Goal: Complete application form: Complete application form

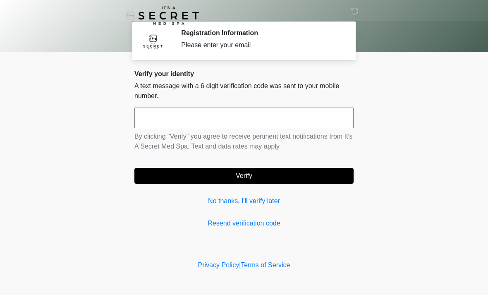
click at [267, 202] on link "No thanks, I'll verify later" at bounding box center [244, 201] width 219 height 10
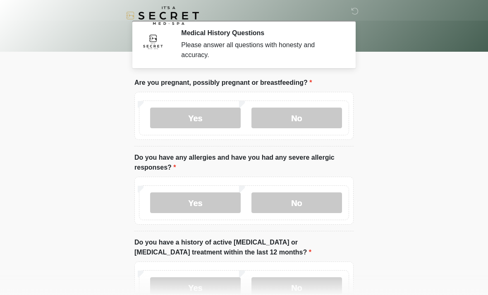
click at [316, 118] on label "No" at bounding box center [297, 118] width 91 height 21
click at [309, 201] on label "No" at bounding box center [297, 202] width 91 height 21
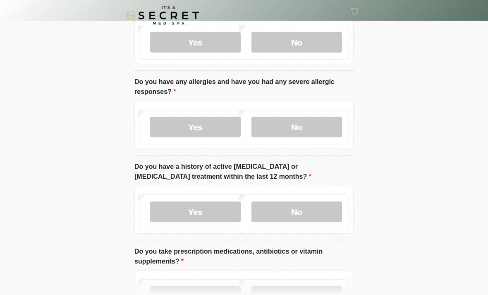
scroll to position [77, 0]
click at [316, 207] on label "No" at bounding box center [297, 211] width 91 height 21
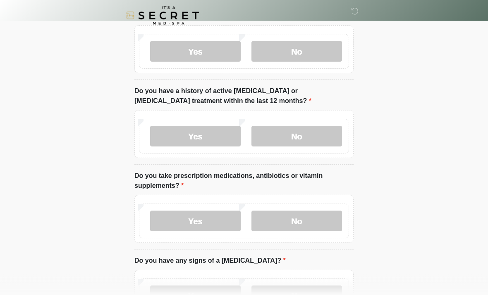
scroll to position [152, 0]
click at [231, 219] on label "Yes" at bounding box center [195, 221] width 91 height 21
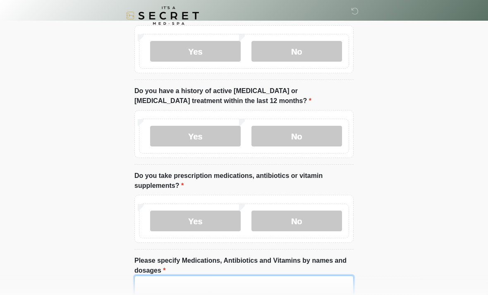
click at [182, 285] on textarea "Please specify Medications, Antibiotics and Vitamins by names and dosages" at bounding box center [244, 294] width 219 height 36
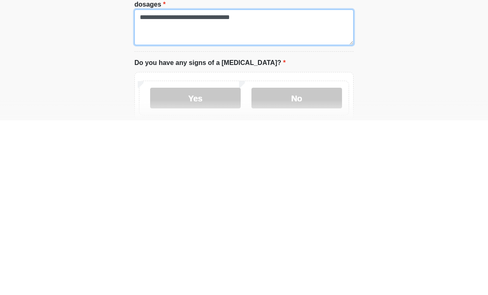
type textarea "**********"
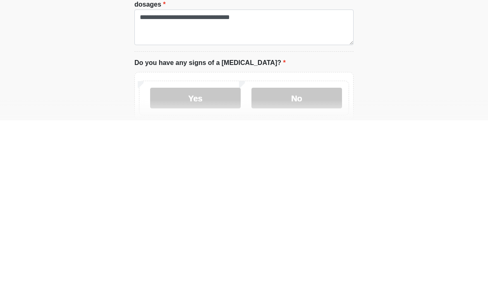
click at [303, 262] on label "No" at bounding box center [297, 272] width 91 height 21
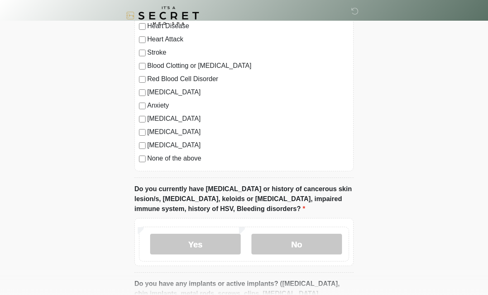
scroll to position [574, 0]
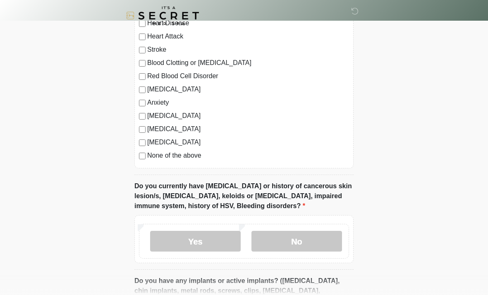
click at [316, 233] on label "No" at bounding box center [297, 241] width 91 height 21
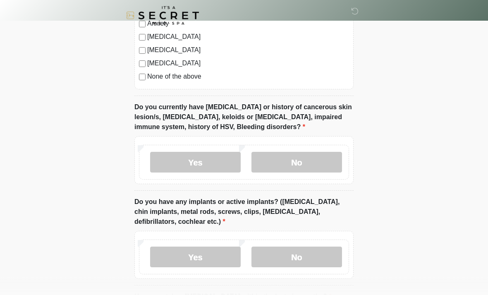
scroll to position [653, 0]
click at [216, 253] on label "Yes" at bounding box center [195, 257] width 91 height 21
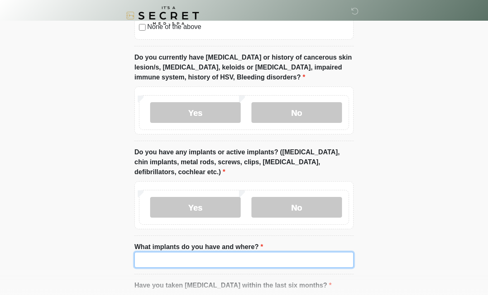
click at [230, 256] on input "What implants do you have and where?" at bounding box center [244, 260] width 219 height 16
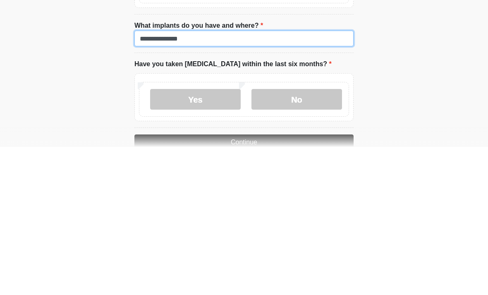
type input "**********"
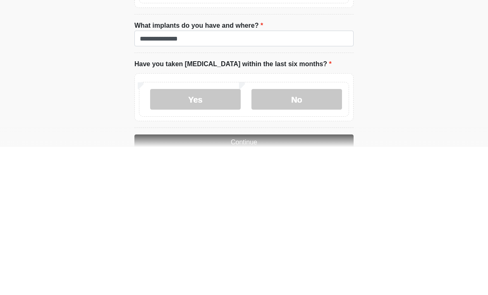
click at [315, 237] on label "No" at bounding box center [297, 247] width 91 height 21
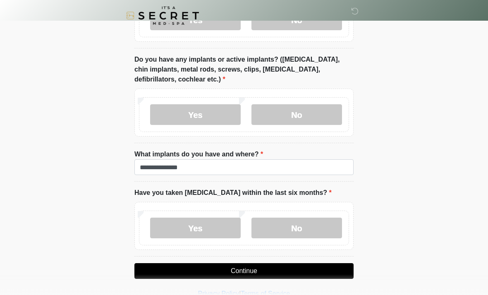
click at [323, 265] on button "Continue" at bounding box center [244, 271] width 219 height 16
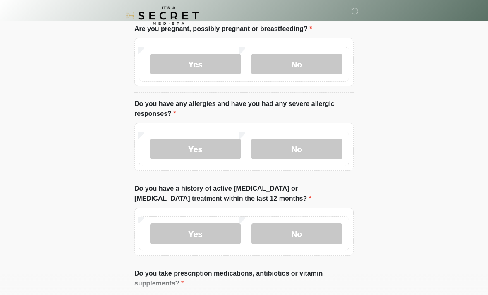
scroll to position [0, 0]
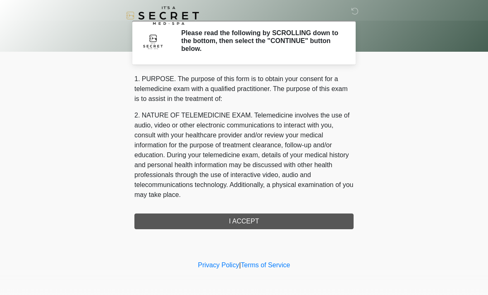
click at [305, 214] on div "1. PURPOSE. The purpose of this form is to obtain your consent for a telemedici…" at bounding box center [244, 151] width 219 height 155
click at [248, 221] on div "1. PURPOSE. The purpose of this form is to obtain your consent for a telemedici…" at bounding box center [244, 151] width 219 height 155
click at [253, 220] on div "1. PURPOSE. The purpose of this form is to obtain your consent for a telemedici…" at bounding box center [244, 151] width 219 height 155
click at [253, 219] on div "1. PURPOSE. The purpose of this form is to obtain your consent for a telemedici…" at bounding box center [244, 151] width 219 height 155
click at [272, 267] on link "Terms of Service" at bounding box center [265, 265] width 49 height 7
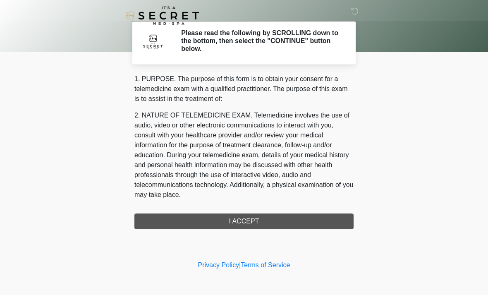
click at [283, 219] on div "1. PURPOSE. The purpose of this form is to obtain your consent for a telemedici…" at bounding box center [244, 151] width 219 height 155
click at [317, 49] on h2 "Please read the following by SCROLLING down to the bottom, then select the "CON…" at bounding box center [261, 41] width 160 height 24
click at [303, 40] on h2 "Please read the following by SCROLLING down to the bottom, then select the "CON…" at bounding box center [261, 41] width 160 height 24
click at [300, 222] on div "1. PURPOSE. The purpose of this form is to obtain your consent for a telemedici…" at bounding box center [244, 151] width 219 height 155
click at [310, 221] on div "1. PURPOSE. The purpose of this form is to obtain your consent for a telemedici…" at bounding box center [244, 151] width 219 height 155
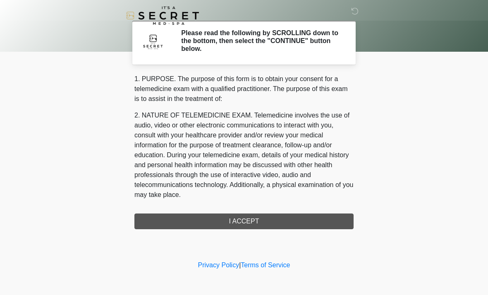
click at [306, 214] on div "1. PURPOSE. The purpose of this form is to obtain your consent for a telemedici…" at bounding box center [244, 151] width 219 height 155
click at [292, 218] on div "1. PURPOSE. The purpose of this form is to obtain your consent for a telemedici…" at bounding box center [244, 151] width 219 height 155
click at [272, 219] on div "1. PURPOSE. The purpose of this form is to obtain your consent for a telemedici…" at bounding box center [244, 151] width 219 height 155
click at [253, 219] on div "1. PURPOSE. The purpose of this form is to obtain your consent for a telemedici…" at bounding box center [244, 151] width 219 height 155
click at [243, 221] on div "1. PURPOSE. The purpose of this form is to obtain your consent for a telemedici…" at bounding box center [244, 151] width 219 height 155
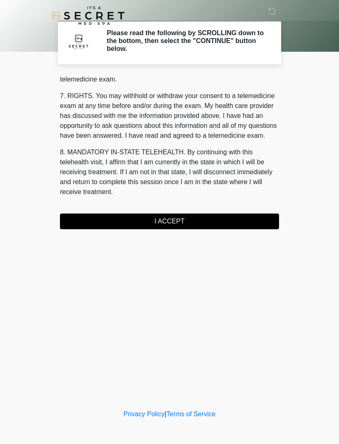
scroll to position [351, 0]
click at [231, 219] on button "I ACCEPT" at bounding box center [169, 222] width 219 height 16
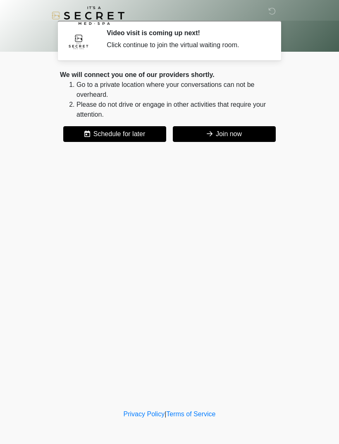
click at [243, 135] on button "Join now" at bounding box center [224, 134] width 103 height 16
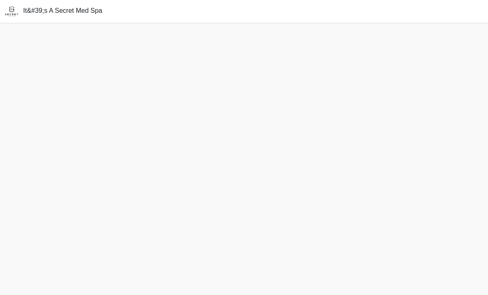
scroll to position [2, 0]
